Goal: Information Seeking & Learning: Check status

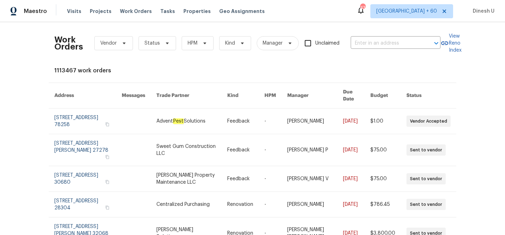
click at [362, 36] on div "Work Orders Vendor Status HPM Kind Manager Unclaimed ​" at bounding box center [247, 43] width 386 height 31
click at [359, 46] on input "text" at bounding box center [386, 43] width 70 height 11
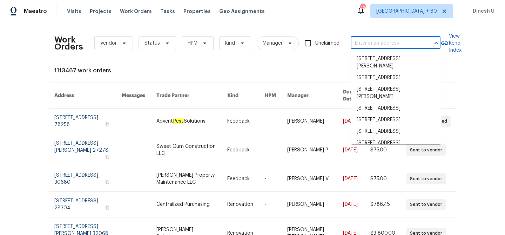
paste input "[STREET_ADDRESS]"
type input "[STREET_ADDRESS]"
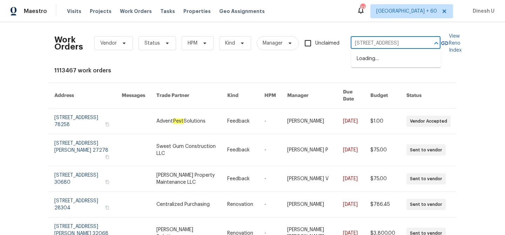
scroll to position [0, 15]
click at [359, 60] on li "[STREET_ADDRESS]" at bounding box center [396, 59] width 90 height 12
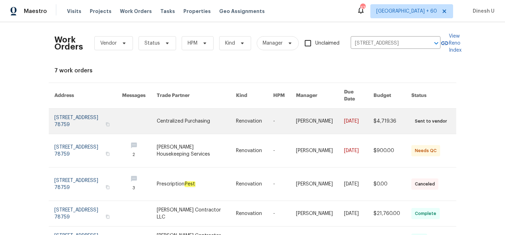
click at [92, 115] on link at bounding box center [88, 120] width 68 height 25
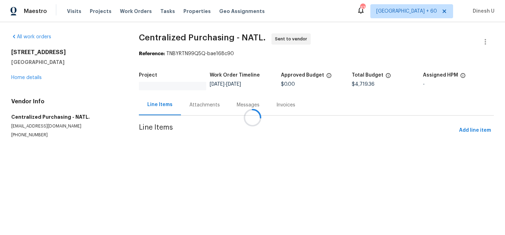
click at [34, 78] on div at bounding box center [252, 117] width 505 height 235
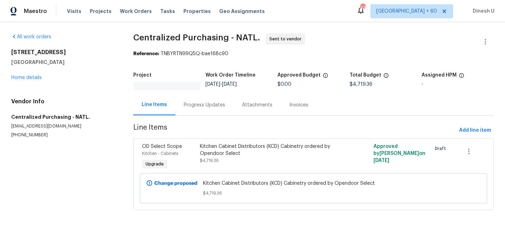
click at [34, 78] on div "[STREET_ADDRESS][PERSON_NAME] Home details" at bounding box center [63, 65] width 105 height 32
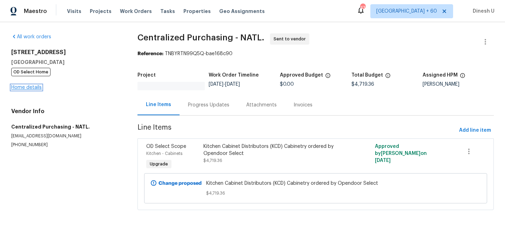
click at [22, 87] on link "Home details" at bounding box center [26, 87] width 31 height 5
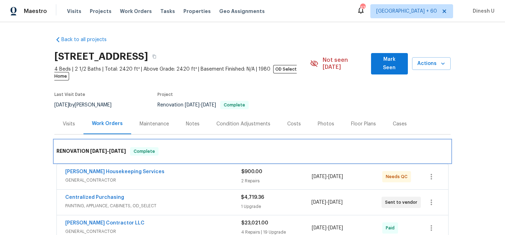
click at [257, 148] on div "RENOVATION [DATE] - [DATE] Complete" at bounding box center [252, 151] width 392 height 8
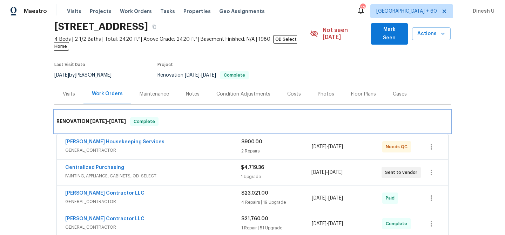
scroll to position [78, 0]
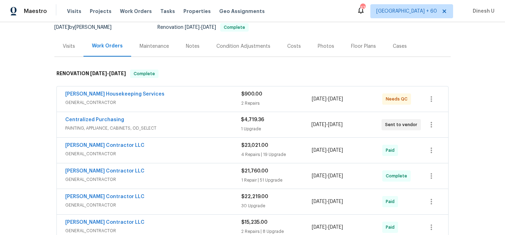
click at [68, 43] on div "Visits" at bounding box center [69, 46] width 12 height 7
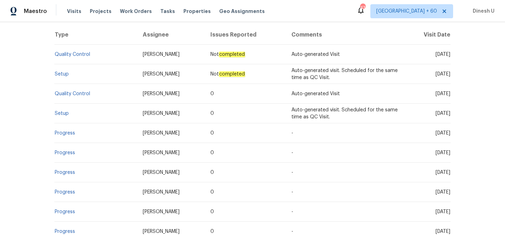
scroll to position [141, 0]
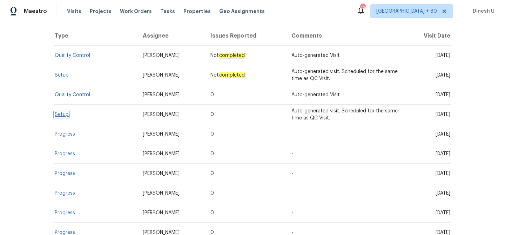
click at [62, 112] on link "Setup" at bounding box center [62, 114] width 14 height 5
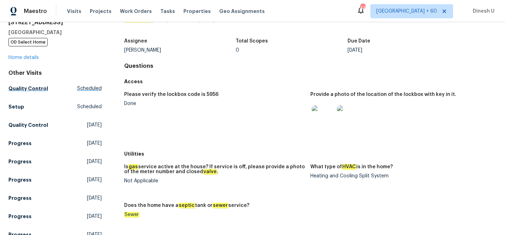
scroll to position [34, 0]
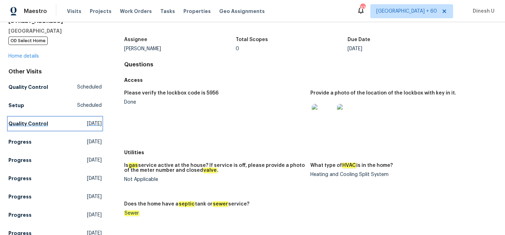
click at [87, 124] on span "[DATE]" at bounding box center [94, 123] width 15 height 7
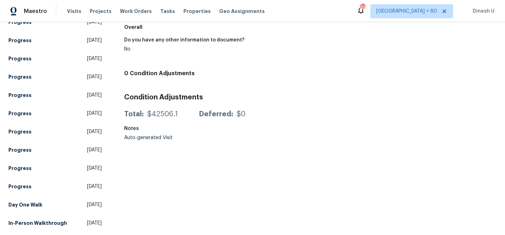
scroll to position [179, 0]
click at [87, 201] on span "[DATE]" at bounding box center [94, 204] width 15 height 7
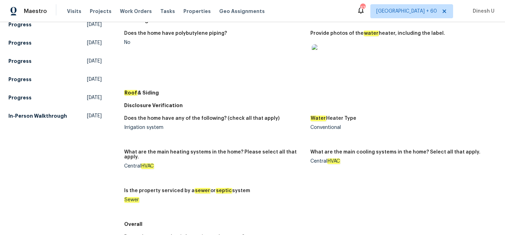
scroll to position [275, 0]
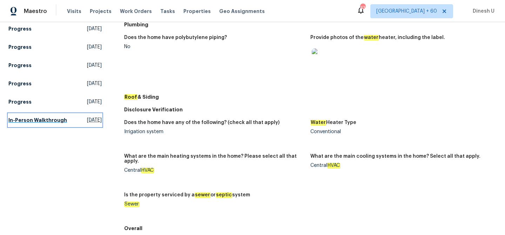
click at [87, 123] on span "[DATE]" at bounding box center [94, 119] width 15 height 7
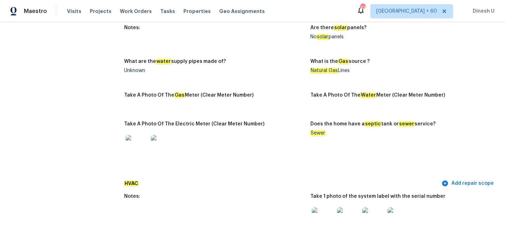
scroll to position [467, 0]
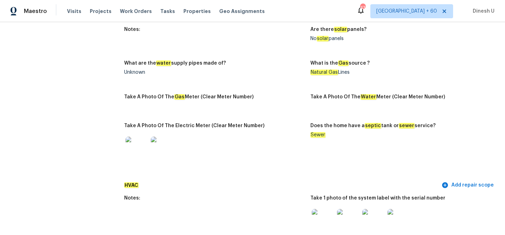
click at [321, 210] on img at bounding box center [323, 220] width 22 height 22
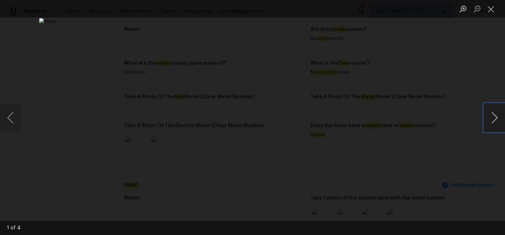
click at [494, 115] on button "Next image" at bounding box center [494, 117] width 21 height 28
click at [489, 6] on button "Close lightbox" at bounding box center [491, 9] width 14 height 12
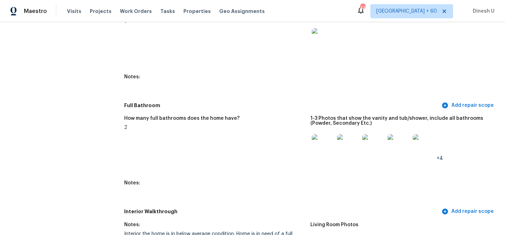
scroll to position [757, 0]
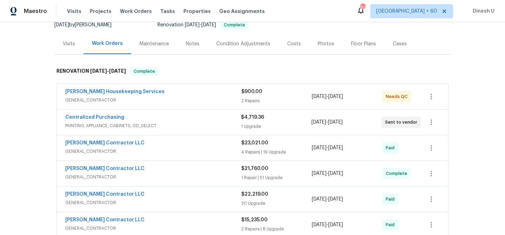
scroll to position [86, 0]
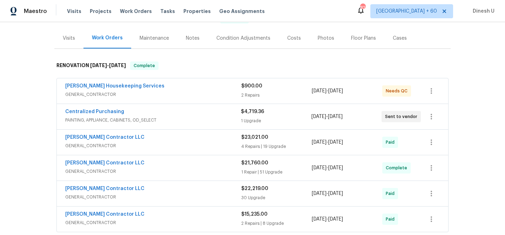
click at [254, 92] on div "2 Repairs" at bounding box center [276, 95] width 71 height 7
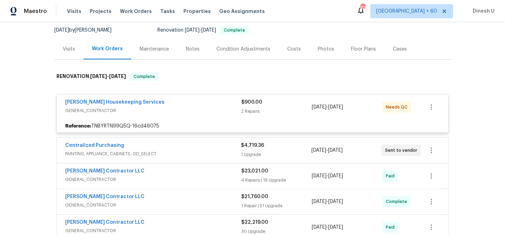
scroll to position [72, 0]
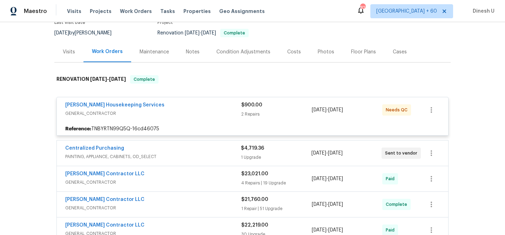
click at [250, 111] on div "2 Repairs" at bounding box center [276, 114] width 71 height 7
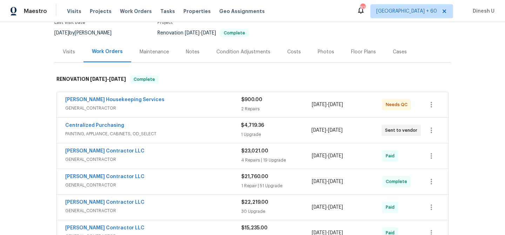
click at [247, 105] on div "2 Repairs" at bounding box center [276, 108] width 71 height 7
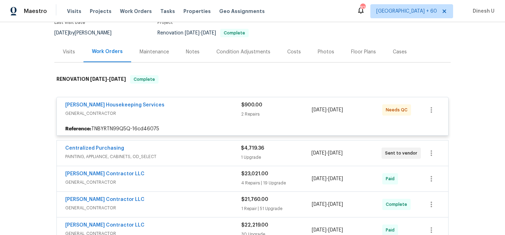
click at [246, 111] on div "2 Repairs" at bounding box center [276, 114] width 71 height 7
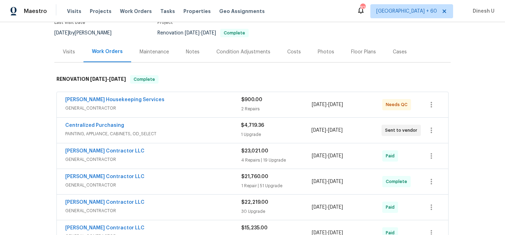
click at [246, 105] on div "2 Repairs" at bounding box center [276, 108] width 71 height 7
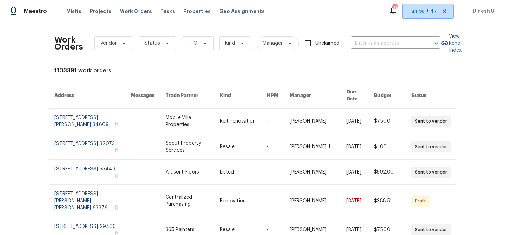
click at [420, 16] on span "Tampa + 47" at bounding box center [428, 11] width 51 height 14
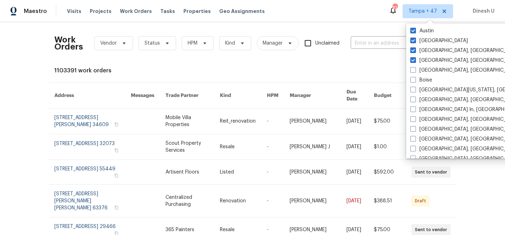
scroll to position [433, 0]
click at [415, 69] on span at bounding box center [413, 70] width 6 height 6
click at [415, 69] on input "Baltimore, MD" at bounding box center [412, 68] width 5 height 5
checkbox input "true"
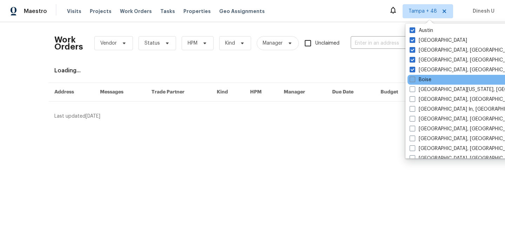
click at [417, 78] on label "Boise" at bounding box center [421, 79] width 22 height 7
click at [414, 78] on input "Boise" at bounding box center [412, 78] width 5 height 5
checkbox input "true"
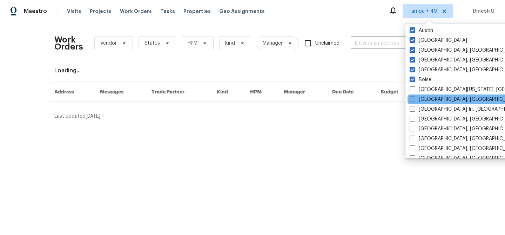
click at [416, 94] on div "Chicago, IL" at bounding box center [478, 99] width 141 height 10
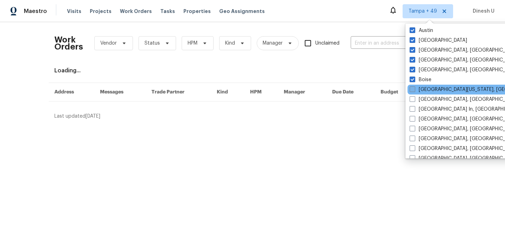
click at [415, 92] on span at bounding box center [413, 89] width 6 height 6
click at [414, 91] on input "Central California, CA" at bounding box center [412, 88] width 5 height 5
checkbox input "true"
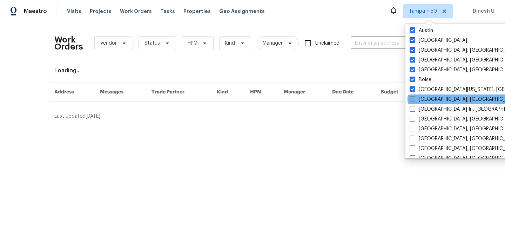
click at [415, 101] on span at bounding box center [413, 99] width 6 height 6
click at [414, 100] on input "Chicago, IL" at bounding box center [412, 98] width 5 height 5
checkbox input "true"
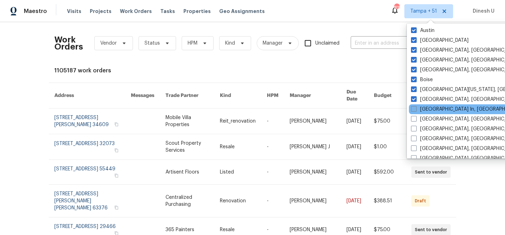
click at [415, 107] on span at bounding box center [414, 109] width 6 height 6
click at [415, 107] on input "Louisville In, KY" at bounding box center [413, 108] width 5 height 5
checkbox input "true"
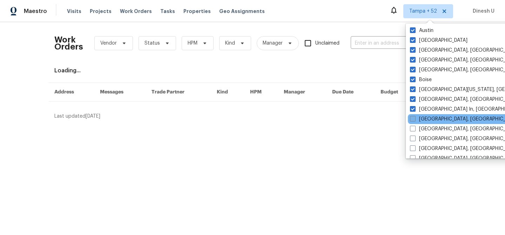
click at [416, 116] on label "Memphis, TN" at bounding box center [464, 118] width 109 height 7
click at [415, 116] on input "Memphis, TN" at bounding box center [412, 117] width 5 height 5
checkbox input "true"
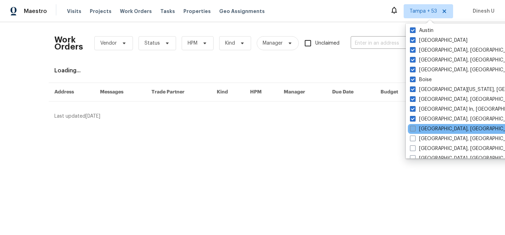
click at [415, 128] on span at bounding box center [413, 129] width 6 height 6
click at [415, 128] on input "Philadelphia, PA" at bounding box center [412, 127] width 5 height 5
checkbox input "true"
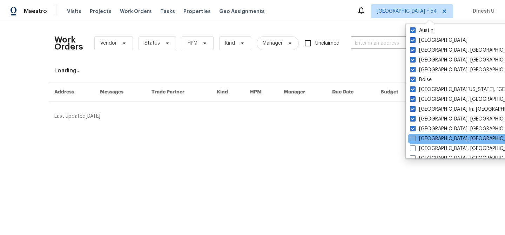
click at [417, 135] on label "Reno, NV" at bounding box center [464, 138] width 109 height 7
click at [415, 135] on input "Reno, NV" at bounding box center [412, 137] width 5 height 5
checkbox input "true"
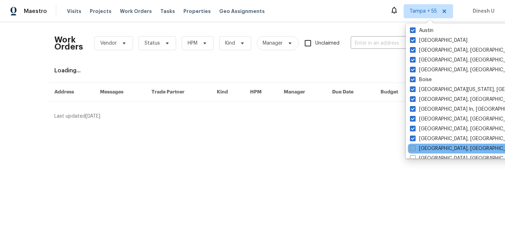
click at [418, 146] on label "San Diego, CA" at bounding box center [464, 148] width 109 height 7
click at [415, 146] on input "San Diego, CA" at bounding box center [412, 147] width 5 height 5
checkbox input "true"
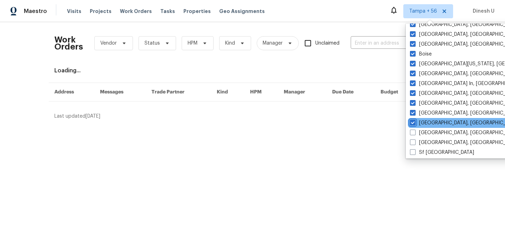
scroll to position [470, 0]
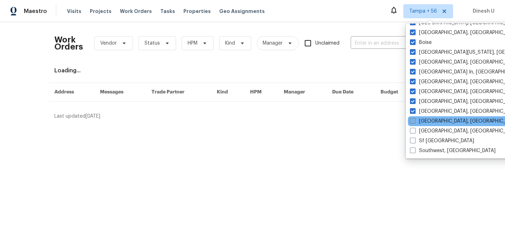
click at [417, 121] on label "Savannah, GA" at bounding box center [464, 121] width 109 height 7
click at [415, 121] on input "Savannah, GA" at bounding box center [412, 120] width 5 height 5
click at [416, 124] on label "Savannah, GA" at bounding box center [464, 121] width 109 height 7
click at [415, 122] on input "Savannah, GA" at bounding box center [412, 120] width 5 height 5
checkbox input "false"
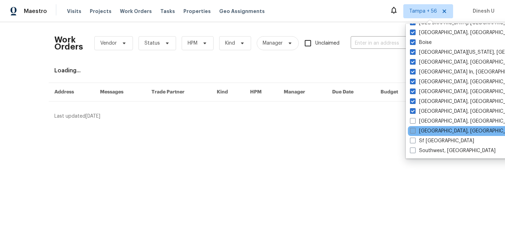
click at [417, 128] on label "Seattle, WA" at bounding box center [464, 130] width 109 height 7
click at [415, 128] on input "Seattle, WA" at bounding box center [412, 129] width 5 height 5
checkbox input "true"
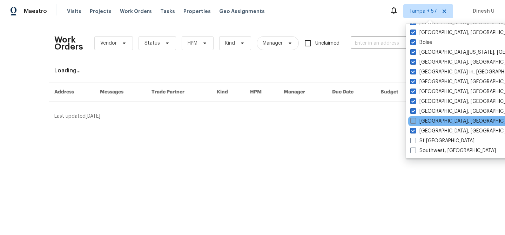
click at [414, 122] on span at bounding box center [413, 121] width 6 height 6
click at [414, 122] on input "Savannah, GA" at bounding box center [412, 120] width 5 height 5
checkbox input "true"
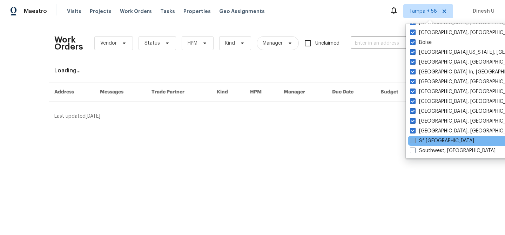
click at [413, 139] on span at bounding box center [413, 141] width 6 height 6
click at [413, 139] on input "Sf Bay Area" at bounding box center [412, 139] width 5 height 5
checkbox input "true"
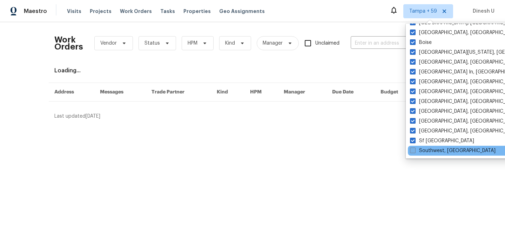
click at [414, 148] on span at bounding box center [413, 150] width 6 height 6
click at [414, 148] on input "Southwest, FL" at bounding box center [412, 149] width 5 height 5
checkbox input "true"
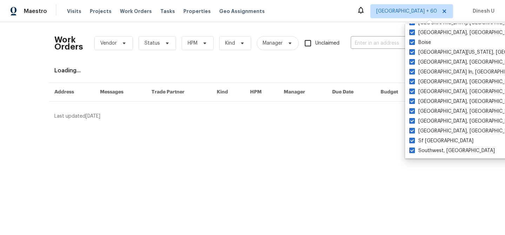
click at [363, 125] on html "Maestro Visits Projects Work Orders Tasks Properties Geo Assignments Tampa + 60…" at bounding box center [252, 62] width 505 height 125
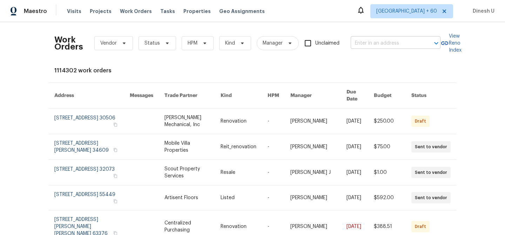
click at [381, 48] on input "text" at bounding box center [386, 43] width 70 height 11
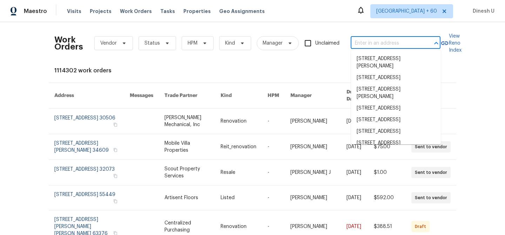
click at [376, 46] on input "text" at bounding box center [386, 43] width 70 height 11
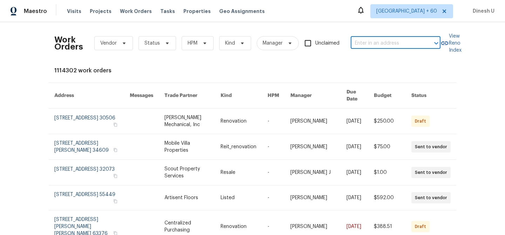
paste input "[STREET_ADDRESS]"
type input "[STREET_ADDRESS]"
click at [366, 59] on li "[STREET_ADDRESS]" at bounding box center [396, 59] width 90 height 12
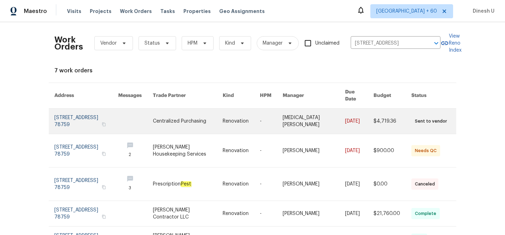
click at [60, 116] on link at bounding box center [86, 120] width 64 height 25
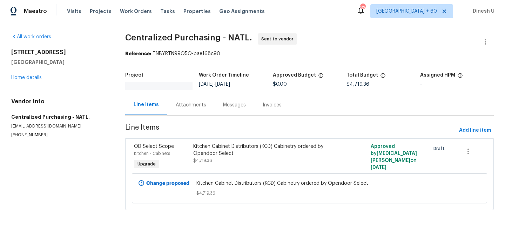
click at [28, 81] on div "All work orders 6900 Vallecito Dr Austin, TX 78759 Home details Vendor Info Cen…" at bounding box center [59, 85] width 97 height 105
click at [28, 77] on link "Home details" at bounding box center [26, 77] width 31 height 5
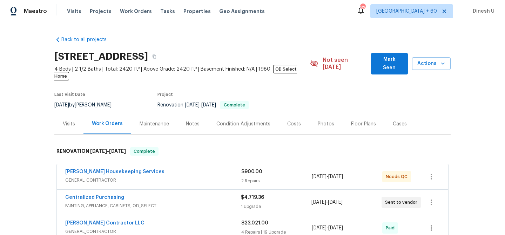
scroll to position [43, 0]
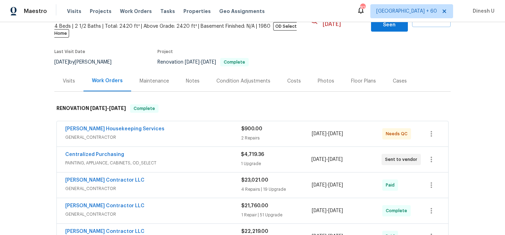
click at [255, 134] on div "2 Repairs" at bounding box center [276, 137] width 71 height 7
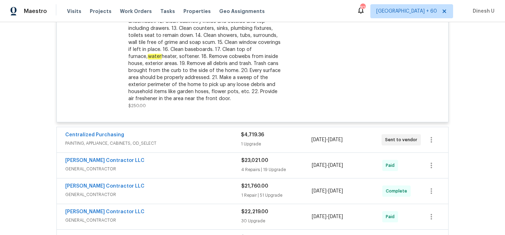
scroll to position [329, 0]
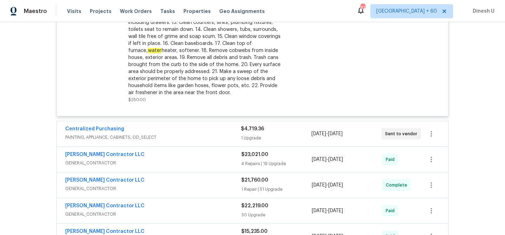
click at [248, 134] on div "1 Upgrade" at bounding box center [276, 137] width 70 height 7
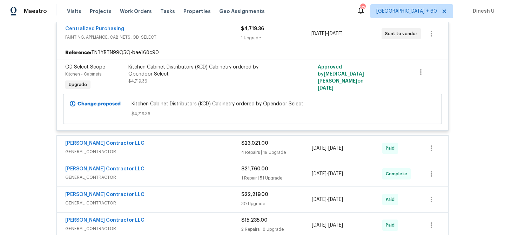
scroll to position [473, 0]
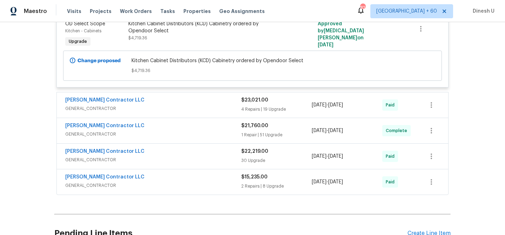
click at [252, 106] on div "4 Repairs | 19 Upgrade" at bounding box center [276, 109] width 71 height 7
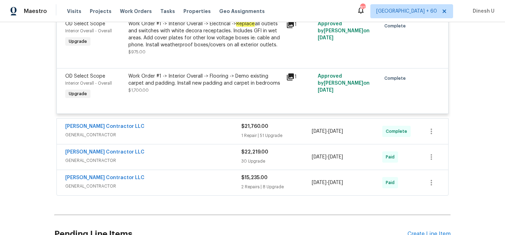
scroll to position [1596, 0]
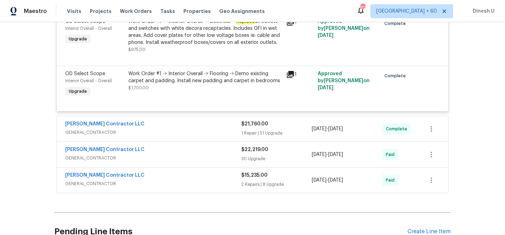
click at [254, 124] on div "$21,760.00" at bounding box center [276, 123] width 71 height 7
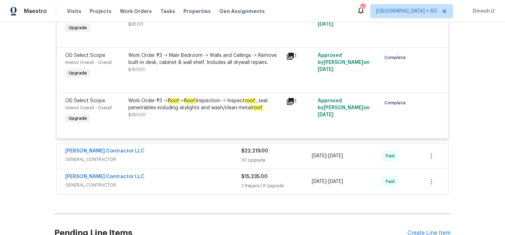
scroll to position [3996, 0]
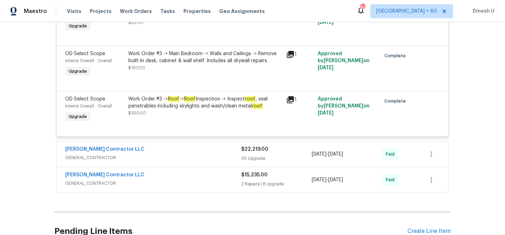
click at [295, 98] on div "1" at bounding box center [299, 99] width 27 height 8
click at [292, 98] on icon at bounding box center [290, 99] width 7 height 7
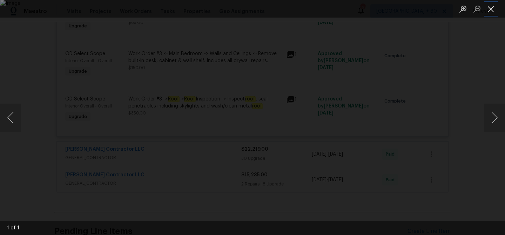
click at [491, 7] on button "Close lightbox" at bounding box center [491, 9] width 14 height 12
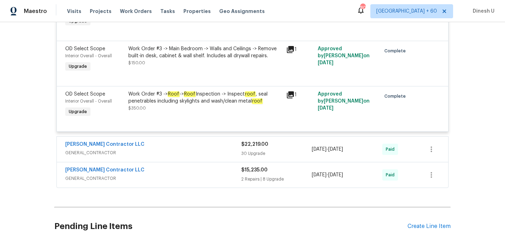
scroll to position [4002, 0]
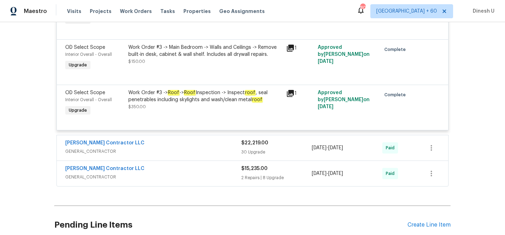
click at [290, 92] on icon at bounding box center [290, 93] width 7 height 7
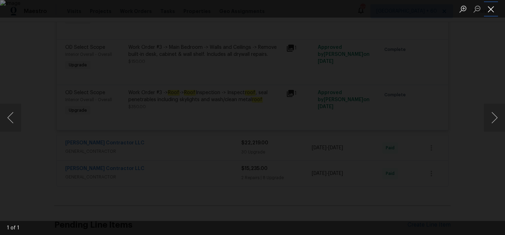
click at [490, 11] on button "Close lightbox" at bounding box center [491, 9] width 14 height 12
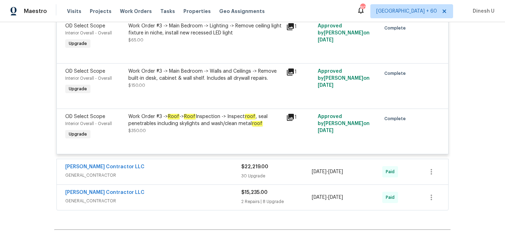
scroll to position [3996, 0]
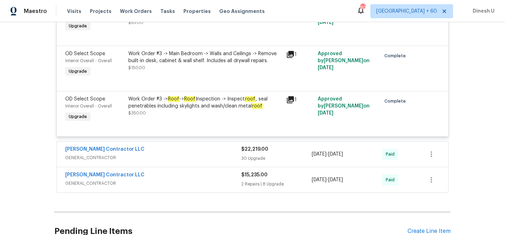
click at [253, 165] on div "Mario Suarez Contractor LLC GENERAL_CONTRACTOR $22,219.00 30 Upgrade 6/20/2025 …" at bounding box center [253, 153] width 392 height 25
click at [241, 156] on div "30 Upgrade" at bounding box center [276, 158] width 71 height 7
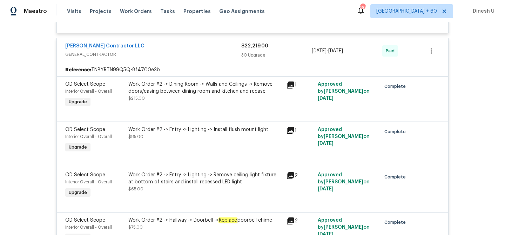
scroll to position [4099, 0]
click at [295, 82] on div "1" at bounding box center [299, 85] width 27 height 8
click at [292, 84] on icon at bounding box center [290, 85] width 7 height 7
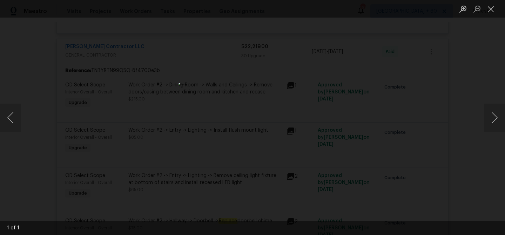
click at [328, 113] on div "Lightbox" at bounding box center [252, 117] width 505 height 235
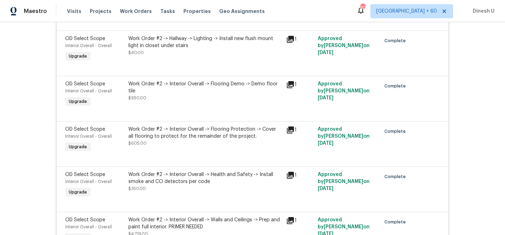
scroll to position [4412, 0]
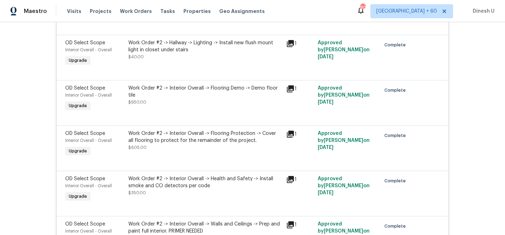
click at [290, 90] on icon at bounding box center [290, 89] width 8 height 8
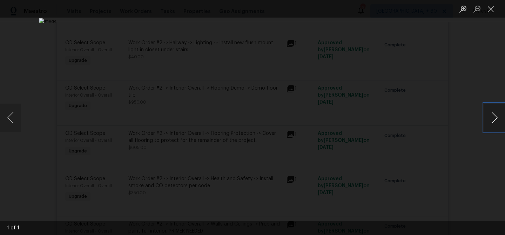
click at [492, 116] on button "Next image" at bounding box center [494, 117] width 21 height 28
click at [492, 12] on button "Close lightbox" at bounding box center [491, 9] width 14 height 12
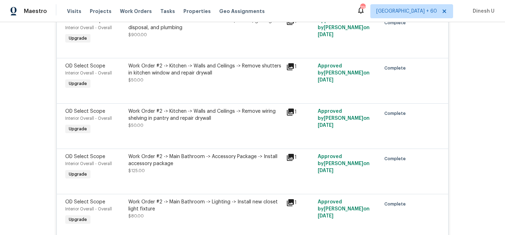
scroll to position [5083, 0]
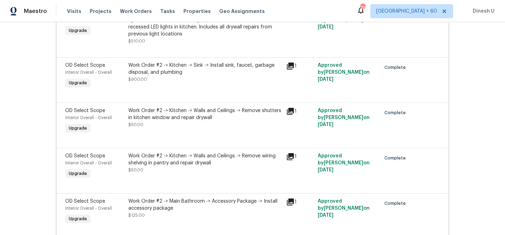
click at [294, 115] on icon at bounding box center [290, 111] width 8 height 8
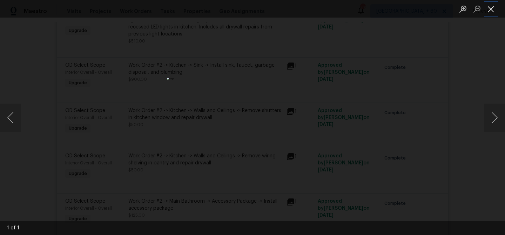
click at [493, 8] on button "Close lightbox" at bounding box center [491, 9] width 14 height 12
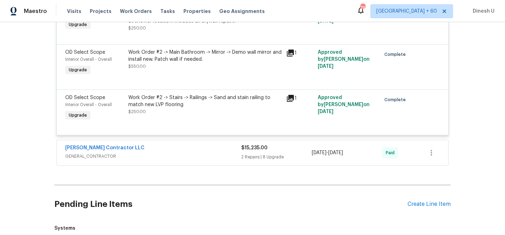
scroll to position [5433, 0]
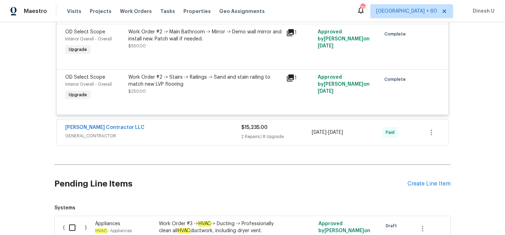
click at [250, 131] on div "$15,235.00" at bounding box center [276, 127] width 71 height 7
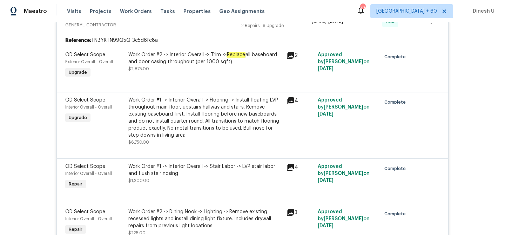
scroll to position [5546, 0]
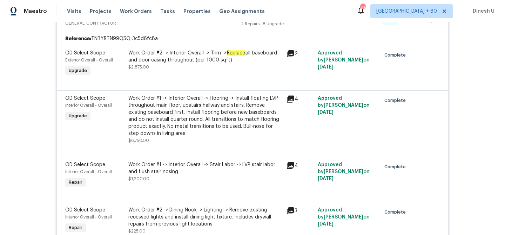
click at [235, 104] on div "Work Order #1 -> Interior Overall -> Flooring -> Install floating LVP throughou…" at bounding box center [205, 116] width 154 height 42
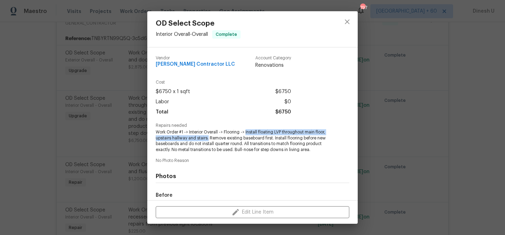
drag, startPoint x: 247, startPoint y: 132, endPoint x: 208, endPoint y: 138, distance: 39.0
click at [208, 138] on span "Work Order #1 -> Interior Overall -> Flooring -> Install floating LVP throughou…" at bounding box center [243, 141] width 174 height 24
copy span "Install floating LVP throughout main floor, upstairs hallway and stairs."
click at [465, 75] on div "OD Select Scope Interior Overall - Overall Complete Vendor Mario Suarez Contrac…" at bounding box center [252, 117] width 505 height 235
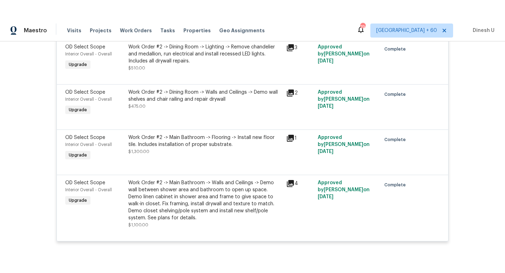
scroll to position [5865, 0]
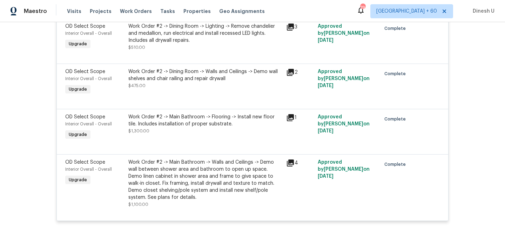
click at [293, 76] on icon at bounding box center [290, 72] width 7 height 7
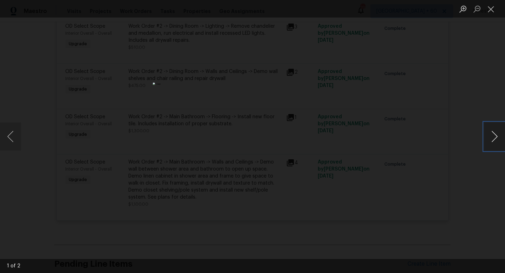
click at [496, 132] on button "Next image" at bounding box center [494, 136] width 21 height 28
click at [490, 6] on button "Close lightbox" at bounding box center [491, 9] width 14 height 12
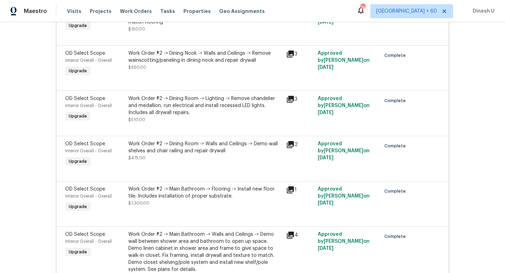
scroll to position [5796, 0]
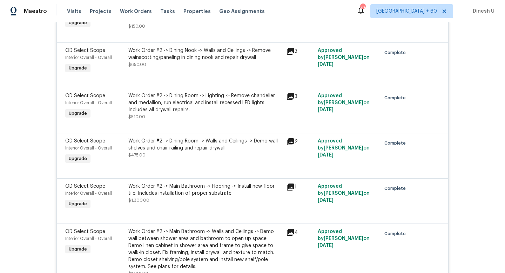
click at [292, 55] on icon at bounding box center [290, 51] width 7 height 7
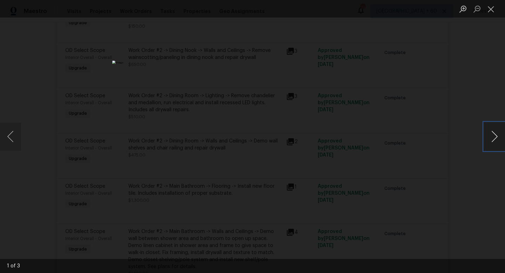
click at [495, 132] on button "Next image" at bounding box center [494, 136] width 21 height 28
click at [487, 11] on button "Close lightbox" at bounding box center [491, 9] width 14 height 12
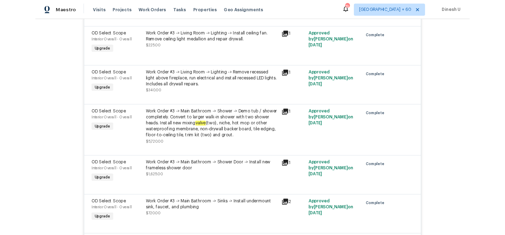
scroll to position [3947, 0]
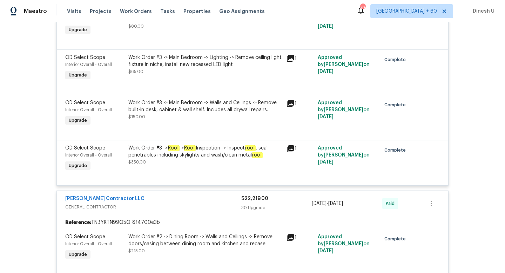
click at [291, 149] on icon at bounding box center [290, 149] width 8 height 8
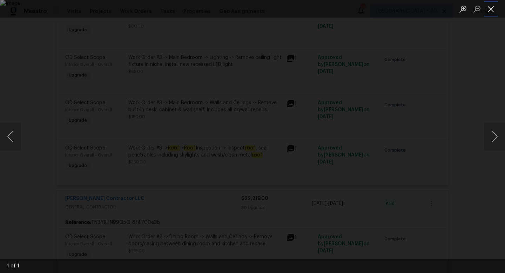
click at [493, 11] on button "Close lightbox" at bounding box center [491, 9] width 14 height 12
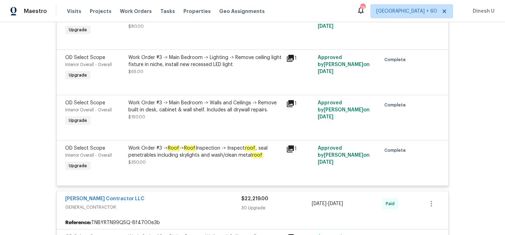
click at [189, 149] on em "Roof" at bounding box center [190, 148] width 12 height 6
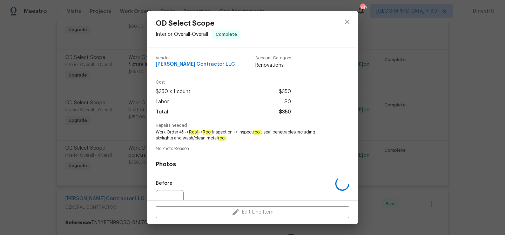
scroll to position [71, 0]
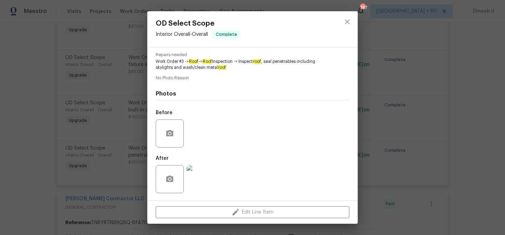
click at [204, 171] on img at bounding box center [201, 179] width 28 height 28
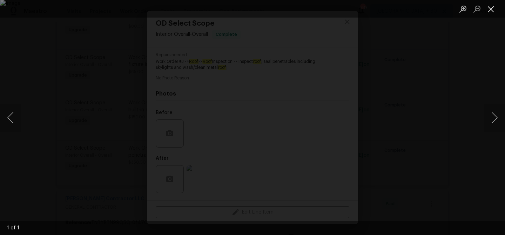
click at [492, 9] on button "Close lightbox" at bounding box center [491, 9] width 14 height 12
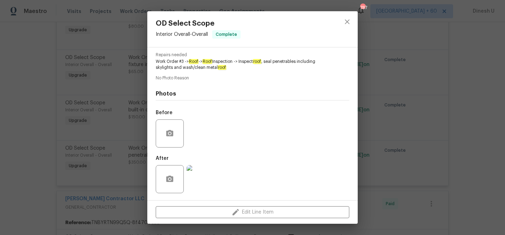
click at [122, 131] on div "OD Select Scope Interior Overall - Overall Complete Vendor Mario Suarez Contrac…" at bounding box center [252, 117] width 505 height 235
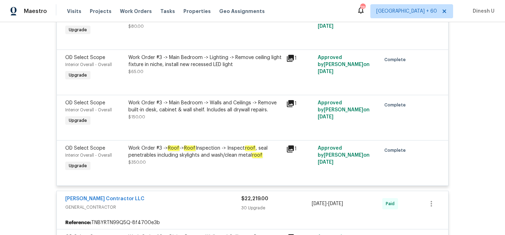
click at [191, 155] on div "Work Order #3 -> Roof -> Roof Inspection -> Inspect roof , seal penetrables inc…" at bounding box center [205, 152] width 154 height 14
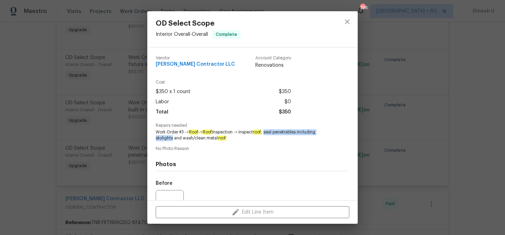
drag, startPoint x: 270, startPoint y: 132, endPoint x: 173, endPoint y: 136, distance: 97.7
click at [173, 136] on span "Work Order #3 -> Roof -> Roof Inspection -> Inspect roof , seal penetrables inc…" at bounding box center [243, 135] width 174 height 12
copy span "seal penetrables including skylights"
click at [128, 101] on div "OD Select Scope Interior Overall - Overall Complete Vendor Mario Suarez Contrac…" at bounding box center [252, 117] width 505 height 235
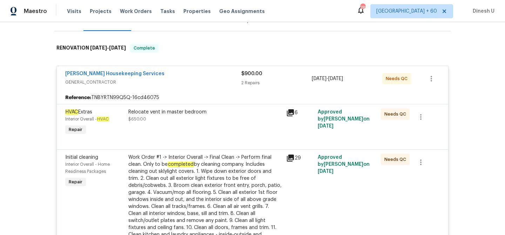
scroll to position [0, 0]
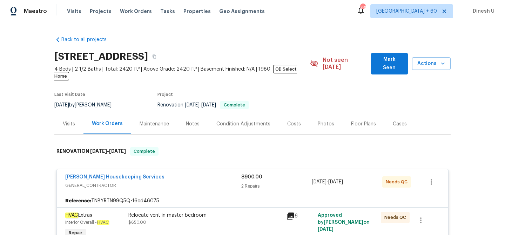
click at [66, 120] on div "Visits" at bounding box center [69, 123] width 12 height 7
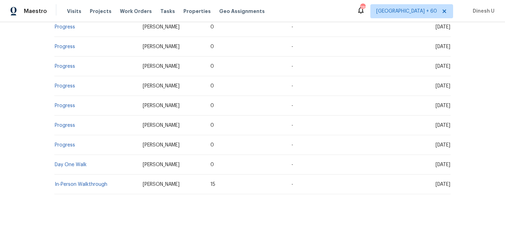
scroll to position [327, 0]
click at [66, 181] on link "In-Person Walkthrough" at bounding box center [81, 183] width 53 height 5
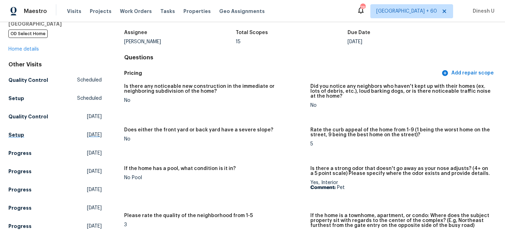
scroll to position [47, 0]
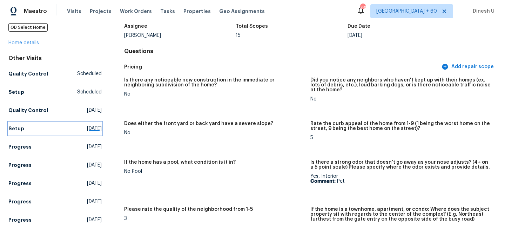
click at [87, 127] on span "[DATE]" at bounding box center [94, 128] width 15 height 7
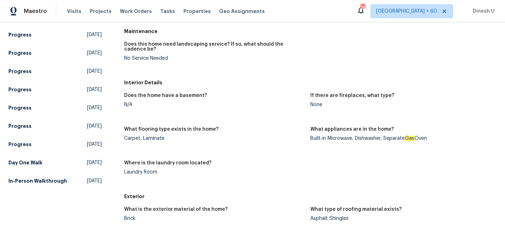
scroll to position [228, 0]
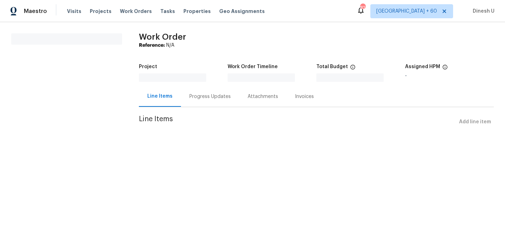
click at [213, 96] on div "Progress Updates" at bounding box center [209, 96] width 41 height 7
